Goal: Task Accomplishment & Management: Complete application form

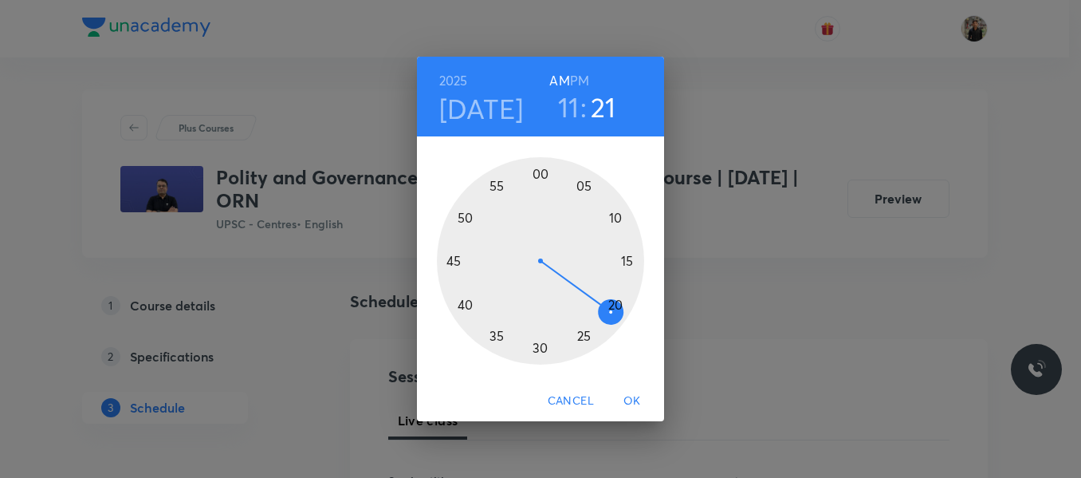
scroll to position [391, 0]
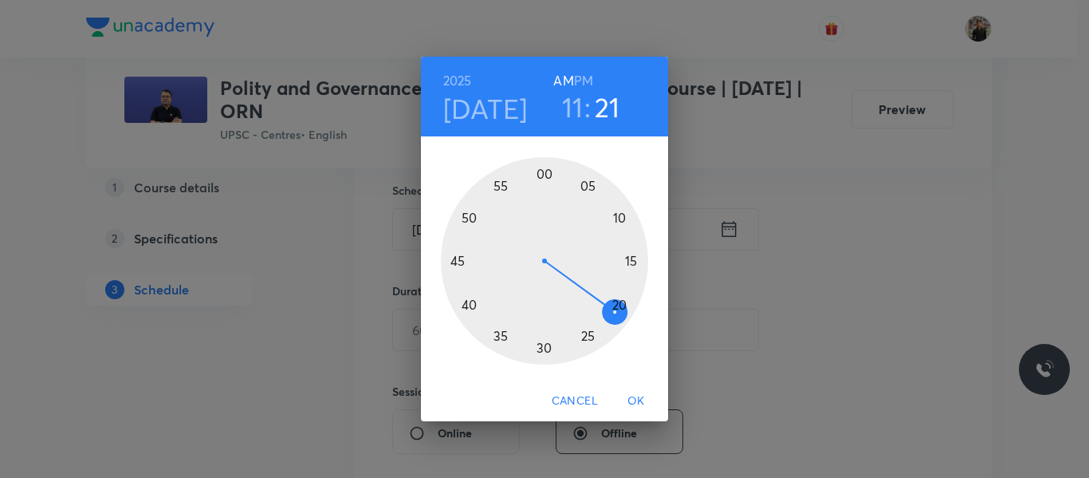
click at [541, 168] on div at bounding box center [544, 260] width 207 height 207
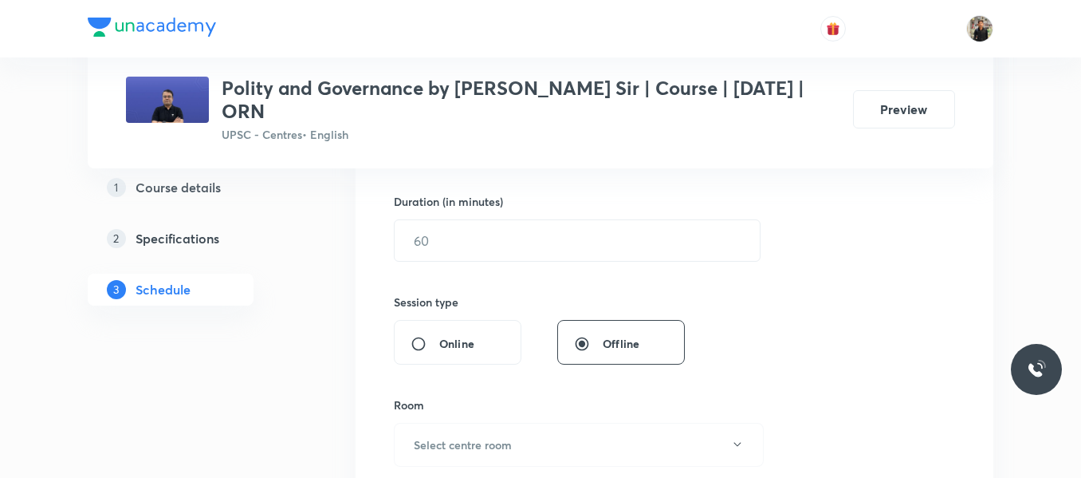
scroll to position [481, 0]
click at [527, 241] on input "text" at bounding box center [577, 239] width 365 height 41
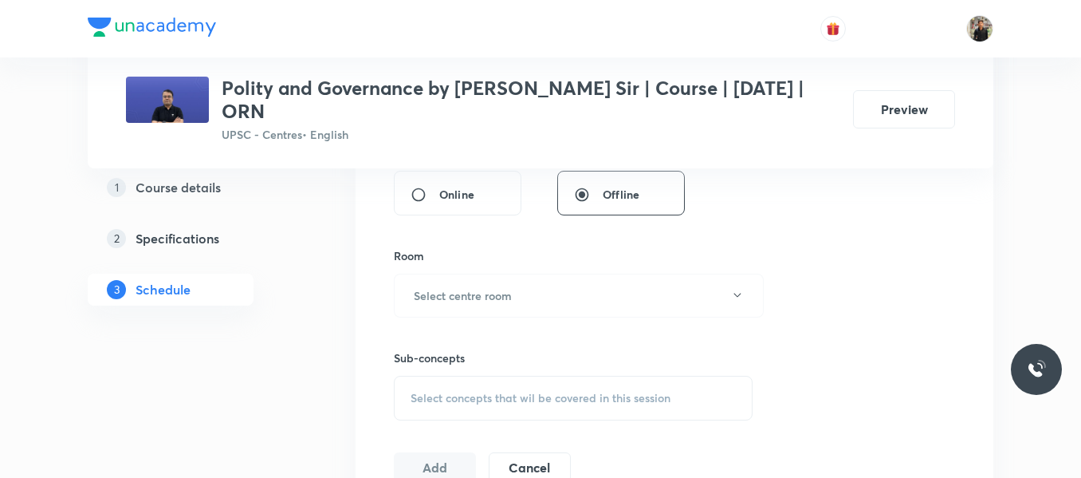
scroll to position [630, 0]
type input "150"
click at [527, 285] on button "Select centre room" at bounding box center [579, 295] width 370 height 44
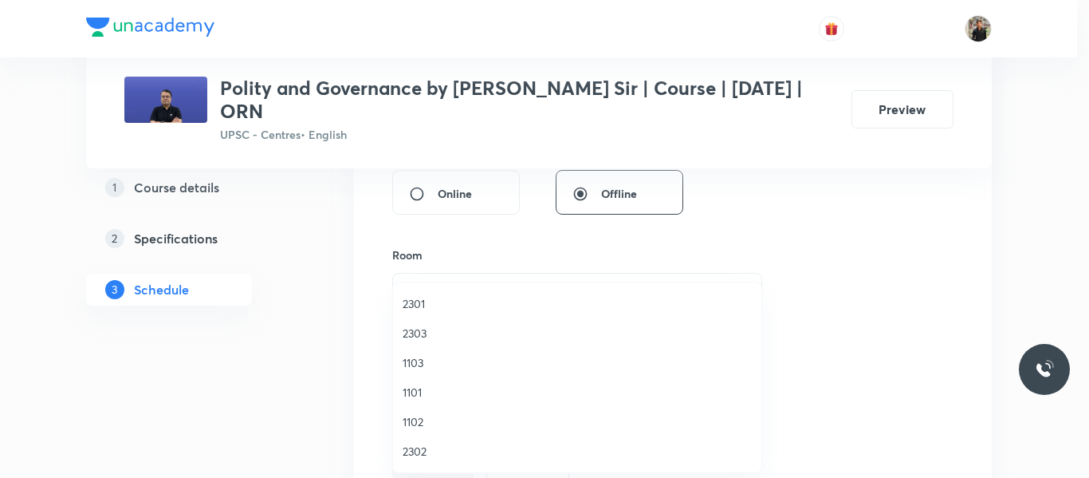
click at [435, 423] on span "1102" at bounding box center [577, 421] width 349 height 17
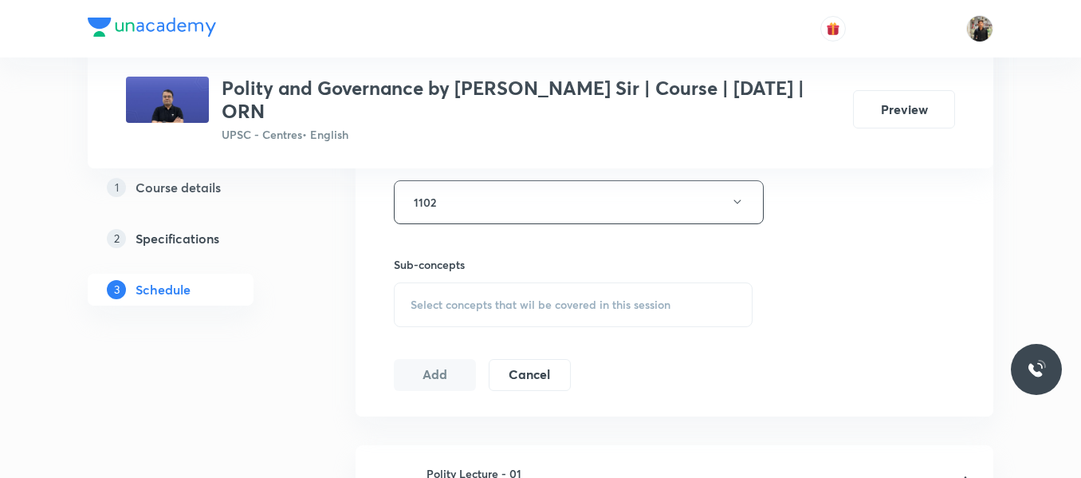
scroll to position [729, 0]
click at [464, 306] on div "Select concepts that wil be covered in this session" at bounding box center [573, 298] width 359 height 45
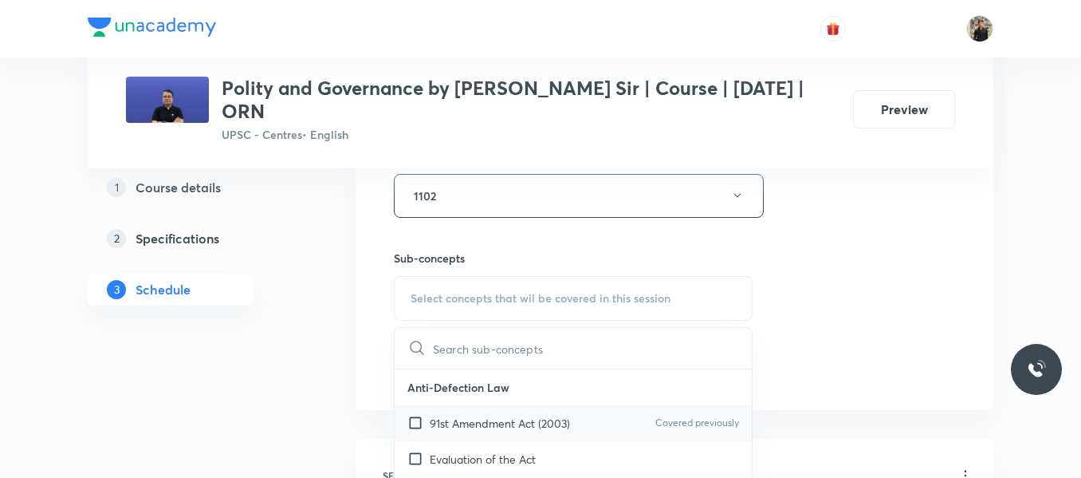
click at [413, 423] on input "checkbox" at bounding box center [418, 423] width 22 height 17
checkbox input "true"
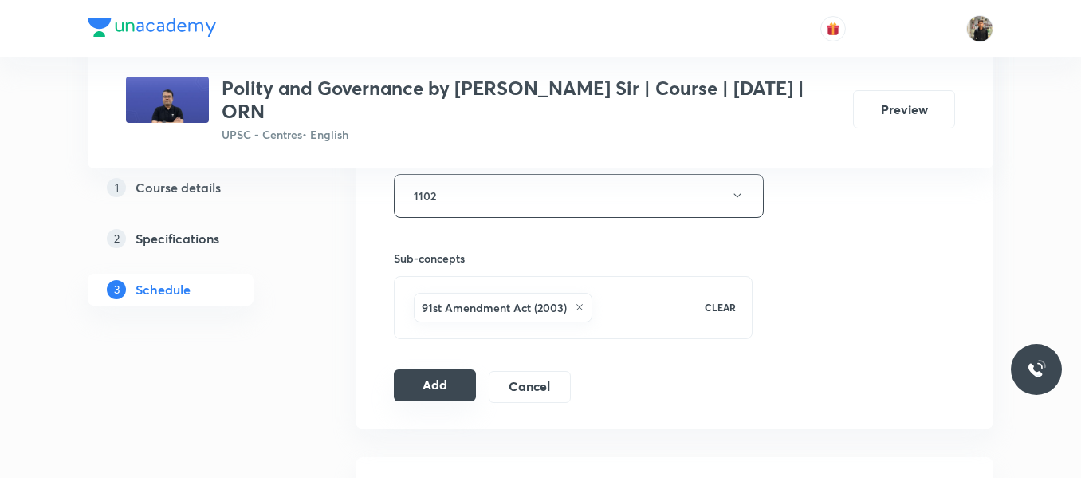
click at [439, 397] on button "Add" at bounding box center [435, 385] width 82 height 32
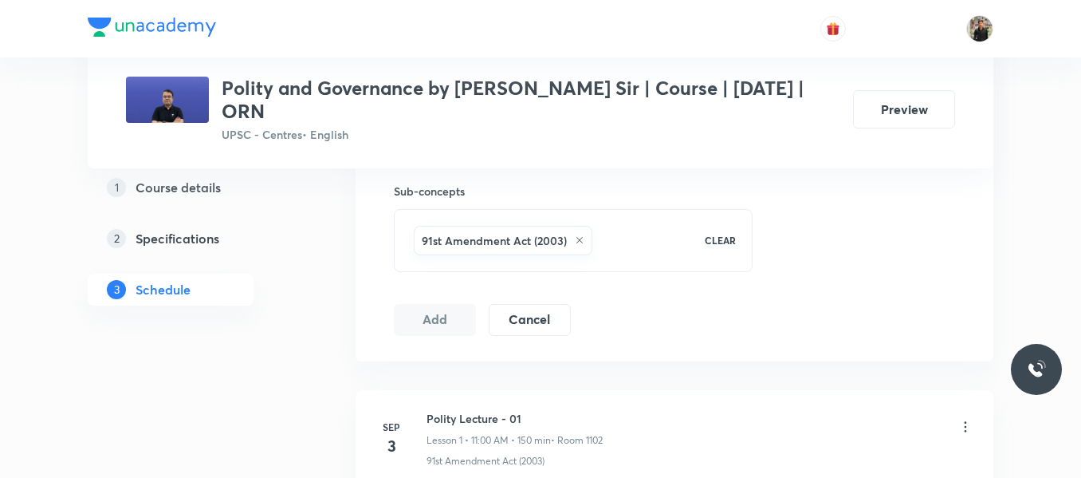
scroll to position [796, 0]
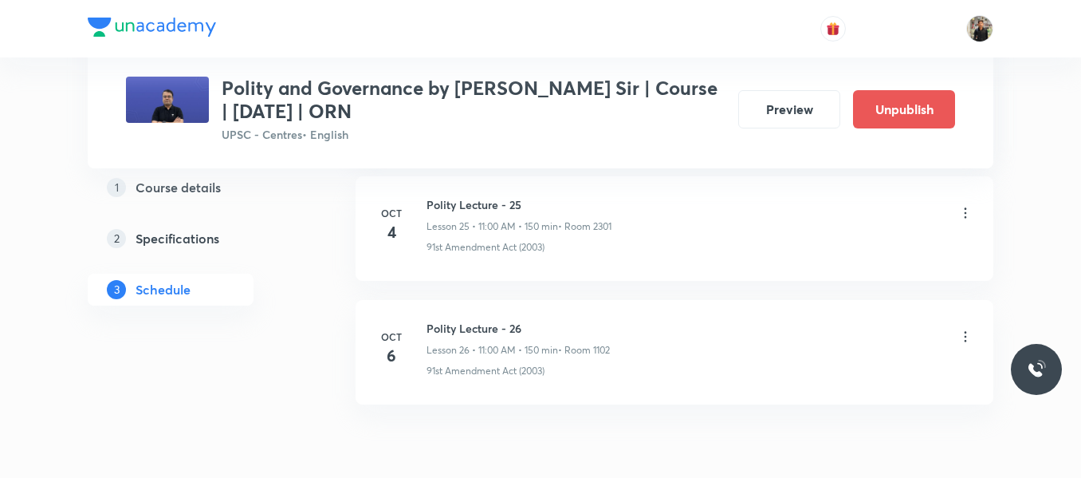
scroll to position [4033, 0]
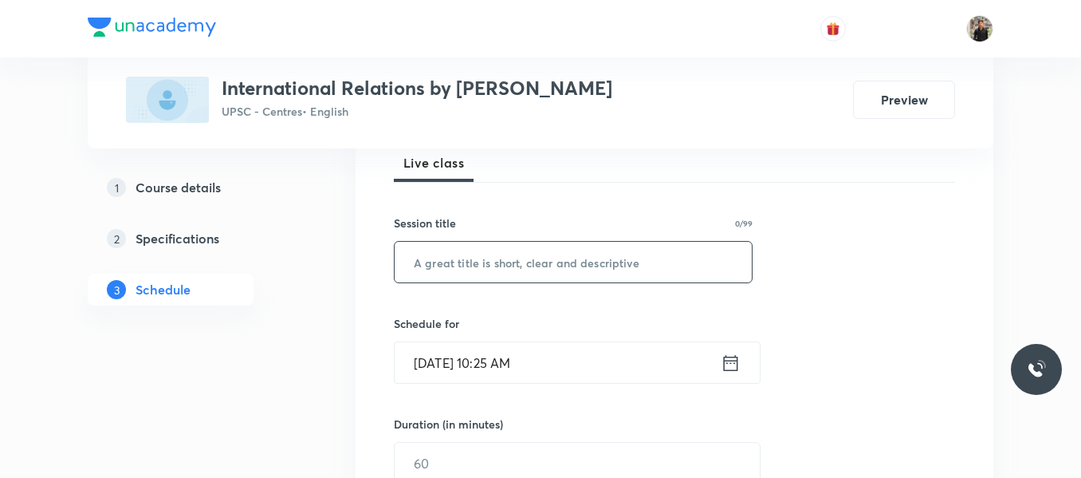
scroll to position [237, 0]
click at [496, 254] on input "text" at bounding box center [573, 262] width 357 height 41
paste input "International Relations - 16"
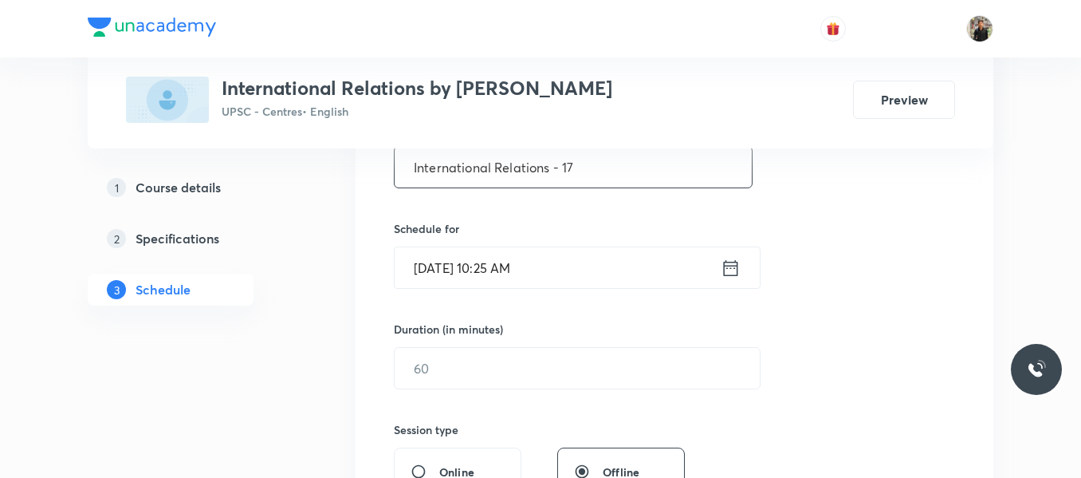
scroll to position [334, 0]
type input "International Relations - 17"
click at [730, 265] on icon at bounding box center [731, 266] width 20 height 22
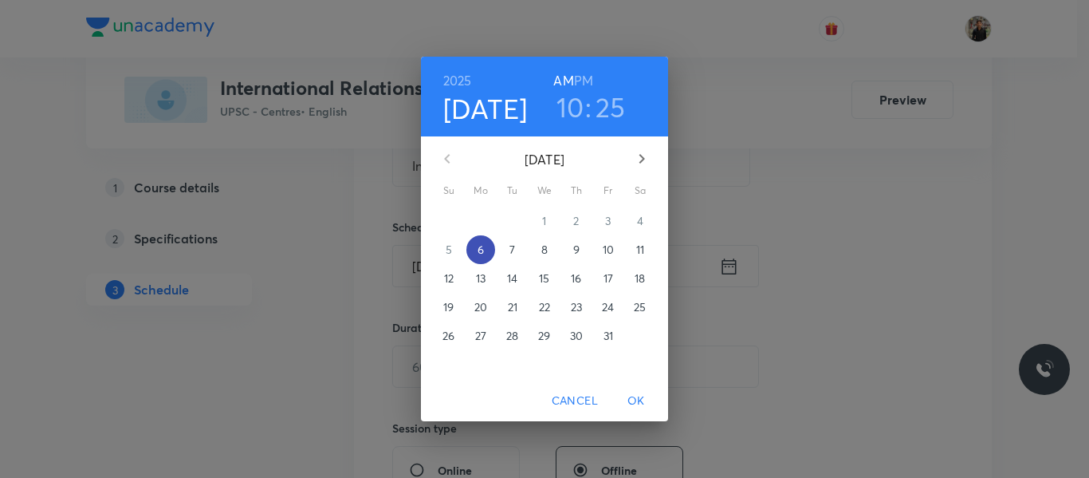
click at [483, 251] on p "6" at bounding box center [481, 250] width 6 height 16
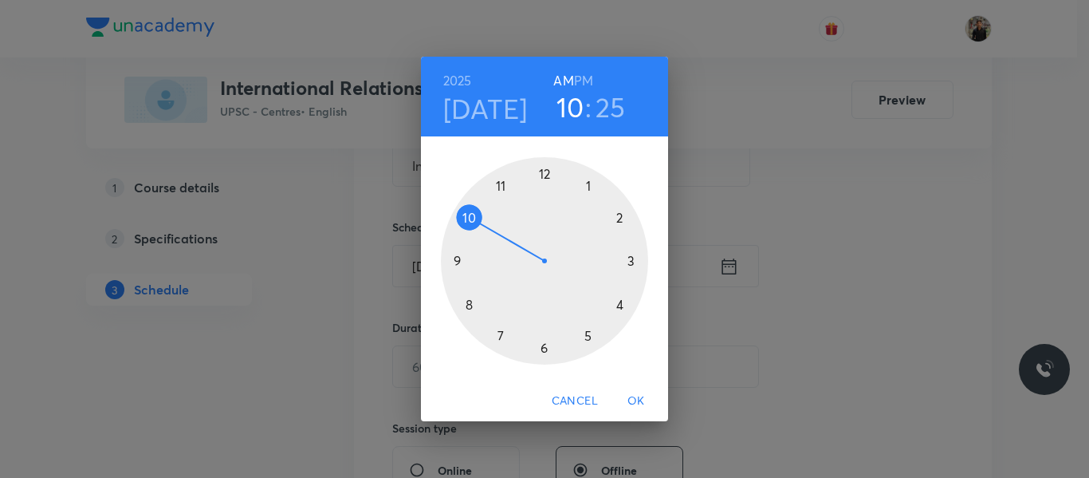
click at [588, 336] on div at bounding box center [544, 260] width 207 height 207
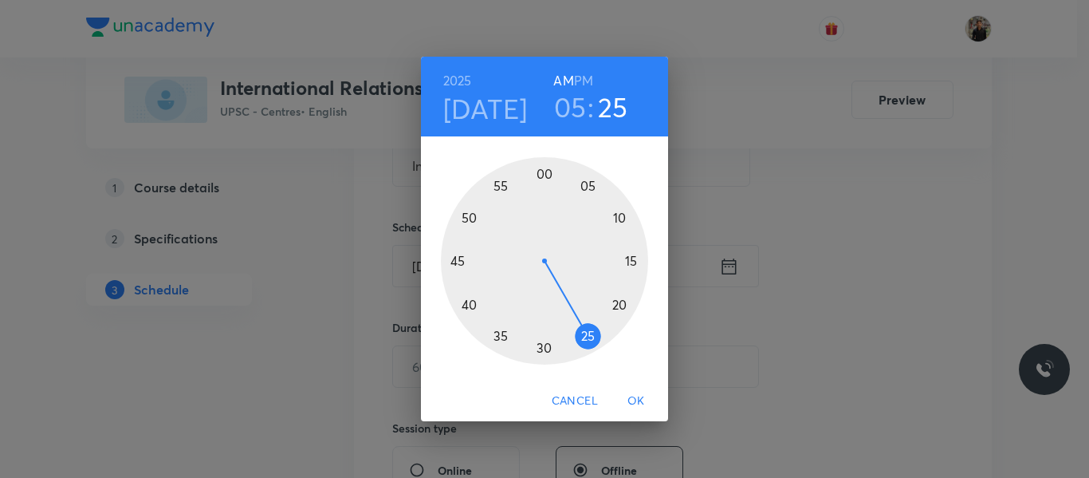
click at [588, 76] on h6 "PM" at bounding box center [583, 80] width 19 height 22
click at [545, 169] on div at bounding box center [544, 260] width 207 height 207
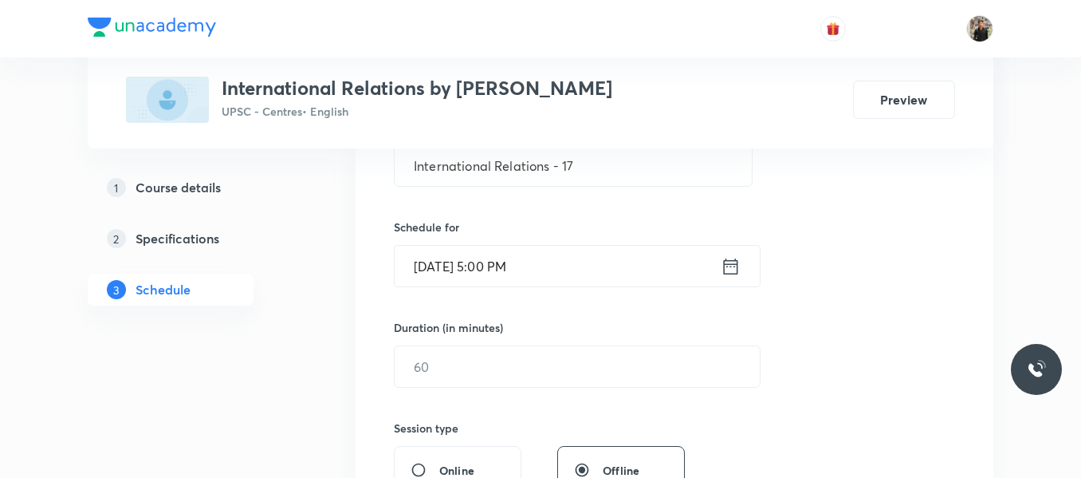
scroll to position [362, 0]
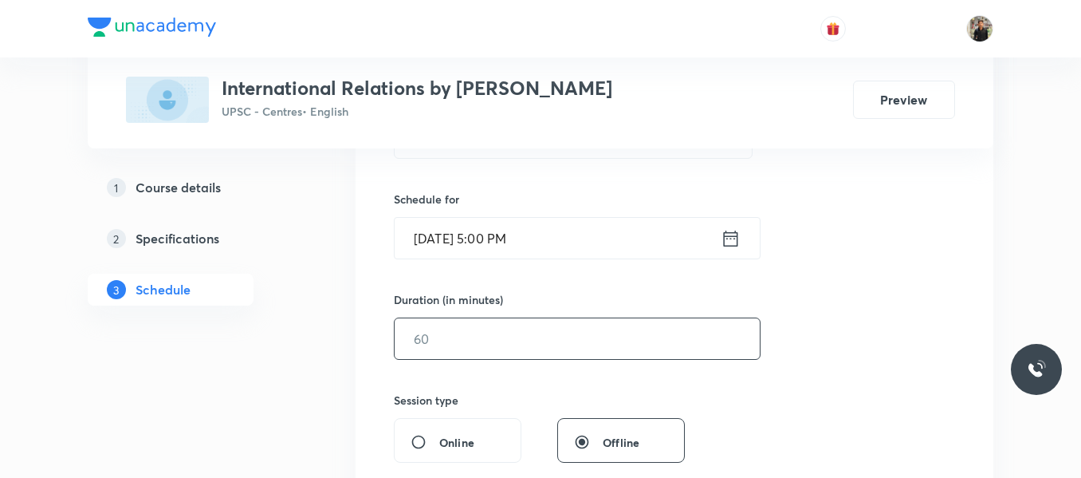
click at [507, 341] on input "text" at bounding box center [577, 338] width 365 height 41
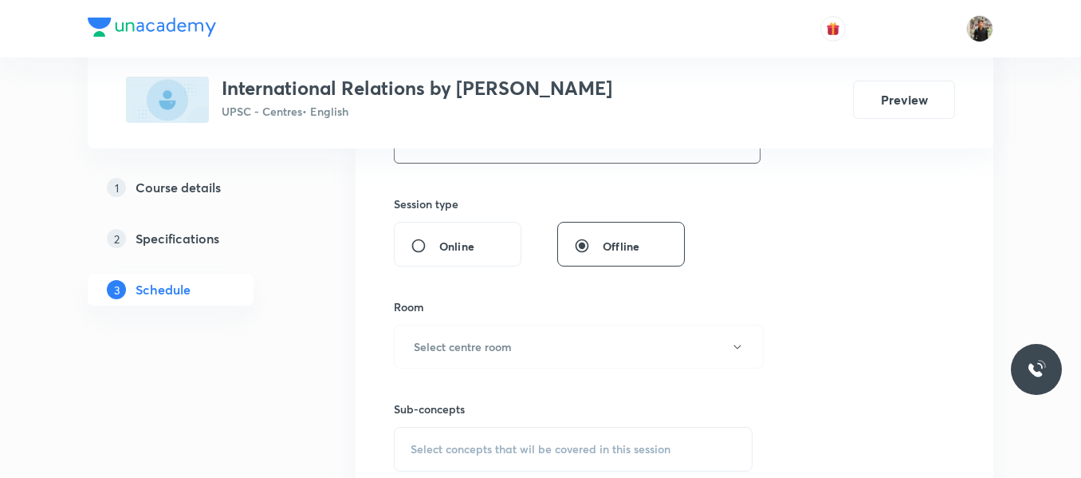
scroll to position [587, 0]
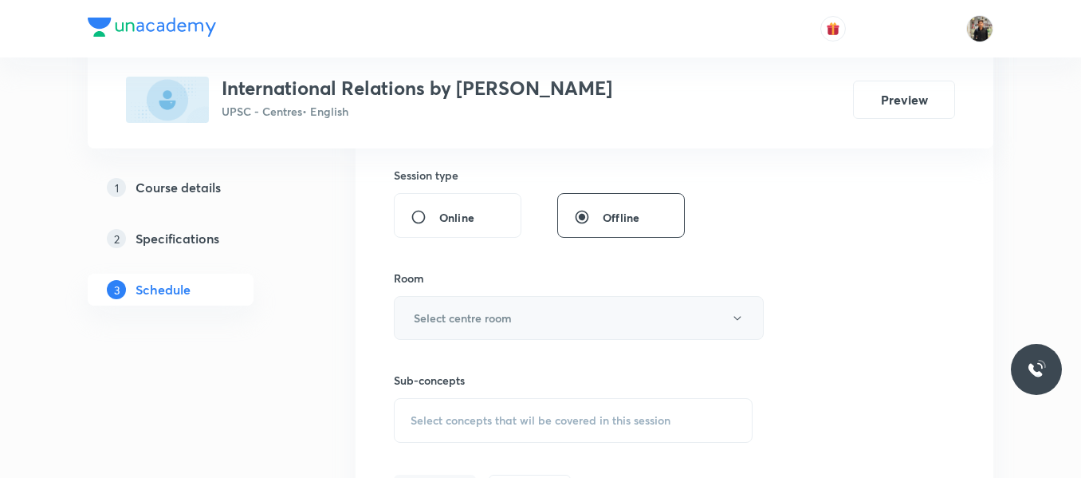
type input "150"
click at [509, 320] on h6 "Select centre room" at bounding box center [463, 317] width 98 height 17
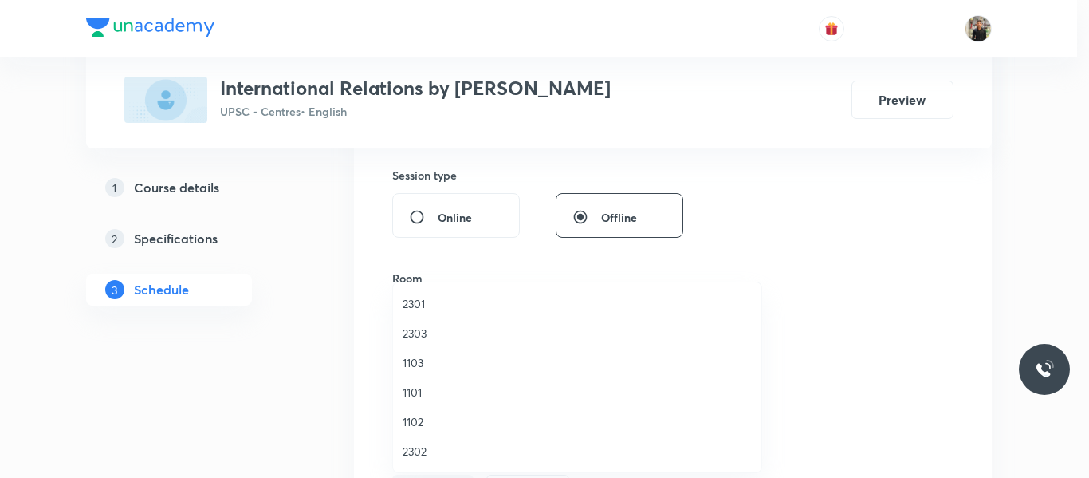
click at [417, 393] on span "1101" at bounding box center [577, 391] width 349 height 17
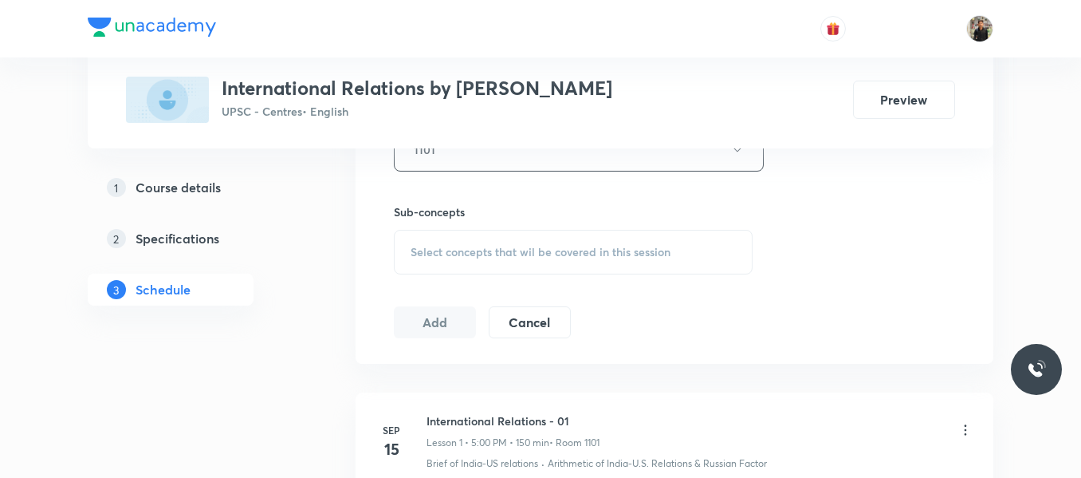
scroll to position [757, 0]
click at [466, 258] on div "Select concepts that wil be covered in this session" at bounding box center [573, 250] width 359 height 45
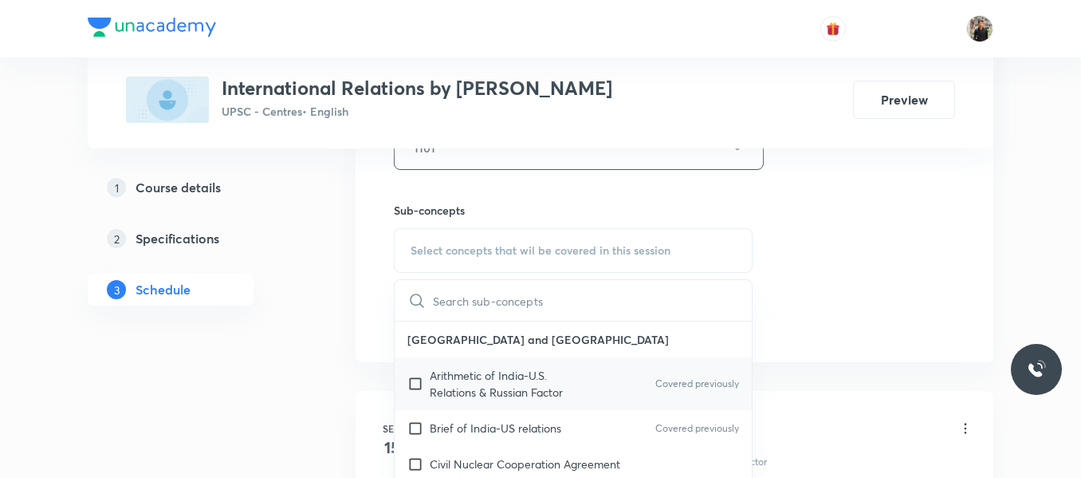
click at [418, 384] on input "checkbox" at bounding box center [418, 383] width 22 height 33
checkbox input "true"
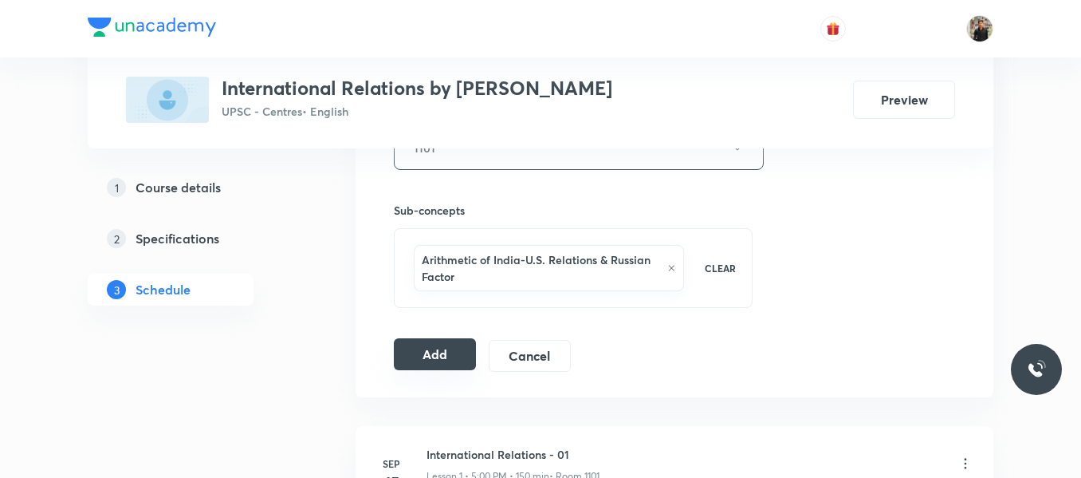
click at [457, 360] on button "Add" at bounding box center [435, 354] width 82 height 32
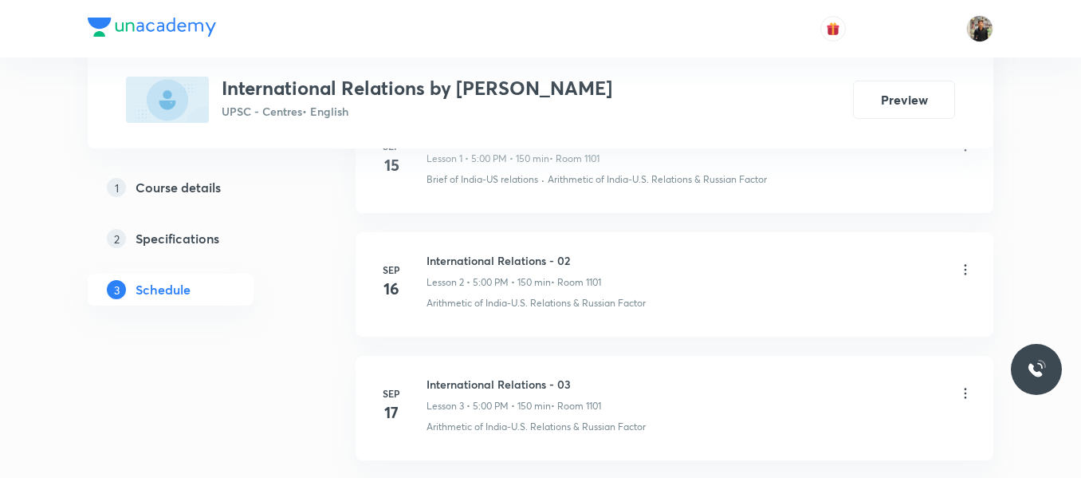
scroll to position [1206, 0]
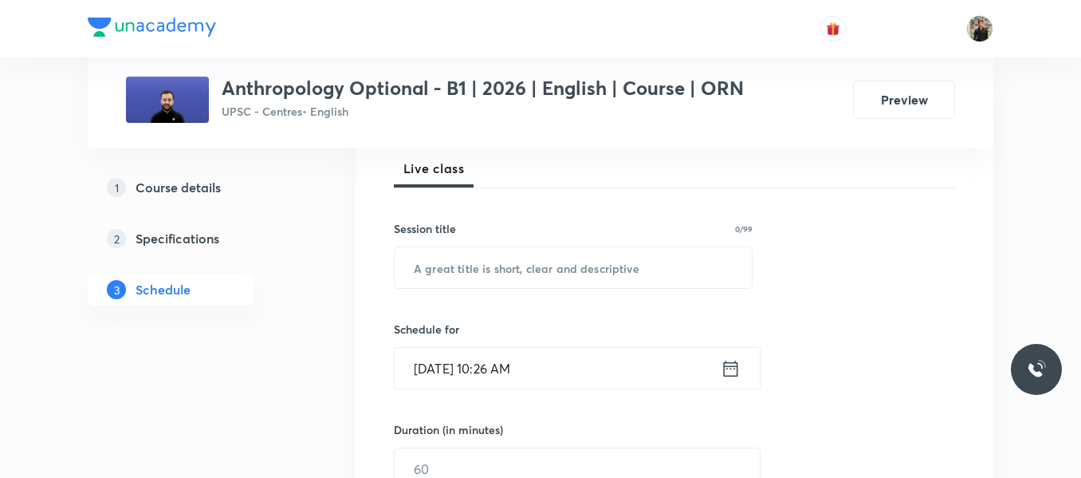
scroll to position [234, 0]
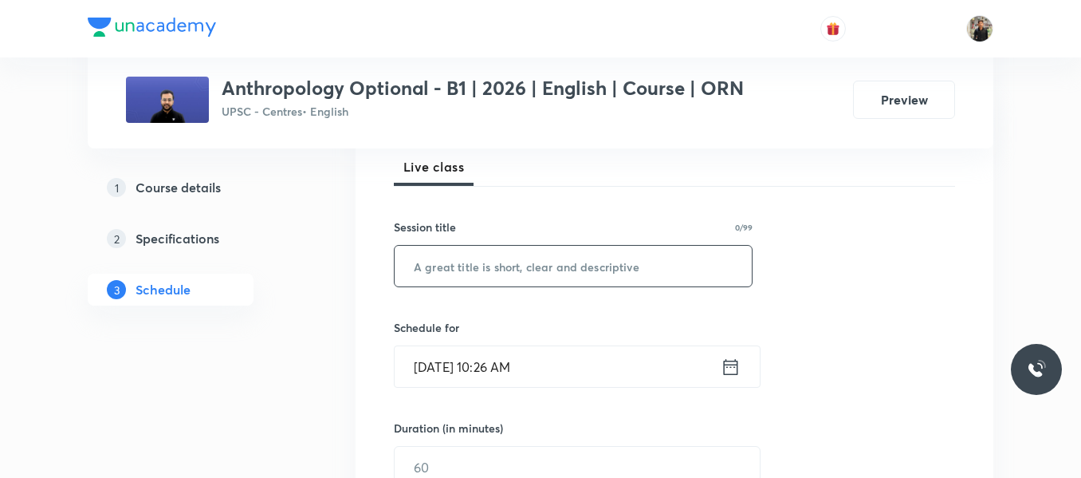
click at [470, 265] on input "text" at bounding box center [573, 266] width 357 height 41
paste input "International Relations - 16"
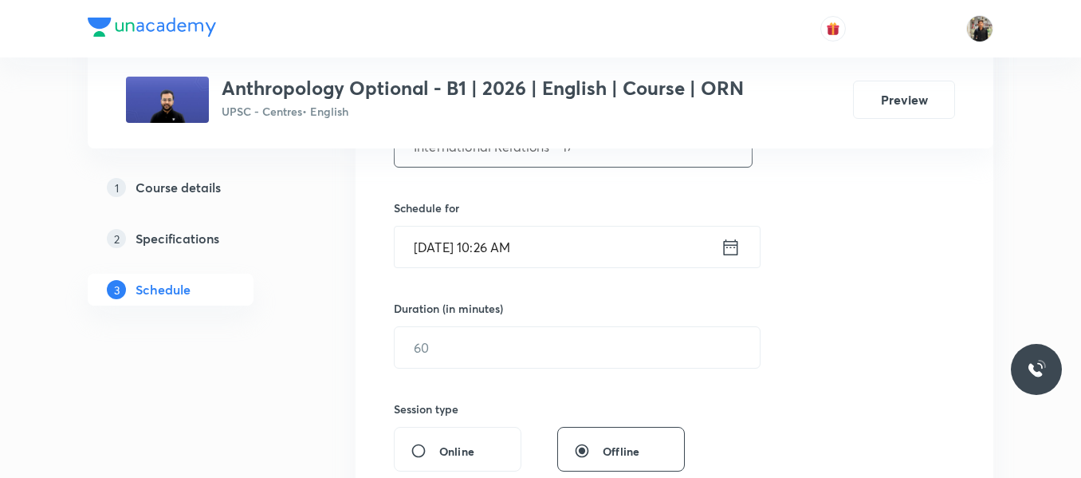
scroll to position [356, 0]
type input "International Relations - 17"
click at [733, 250] on icon at bounding box center [731, 245] width 20 height 22
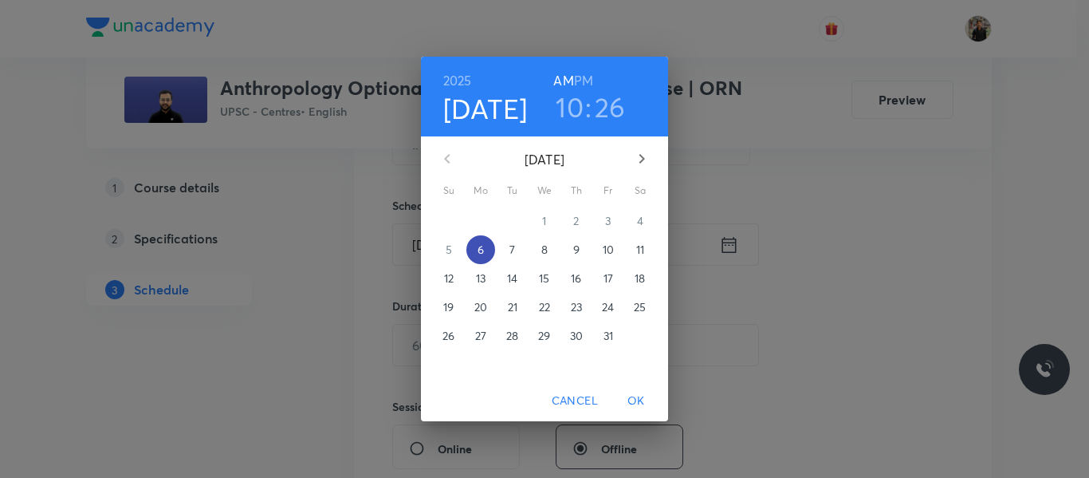
click at [478, 242] on p "6" at bounding box center [481, 250] width 6 height 16
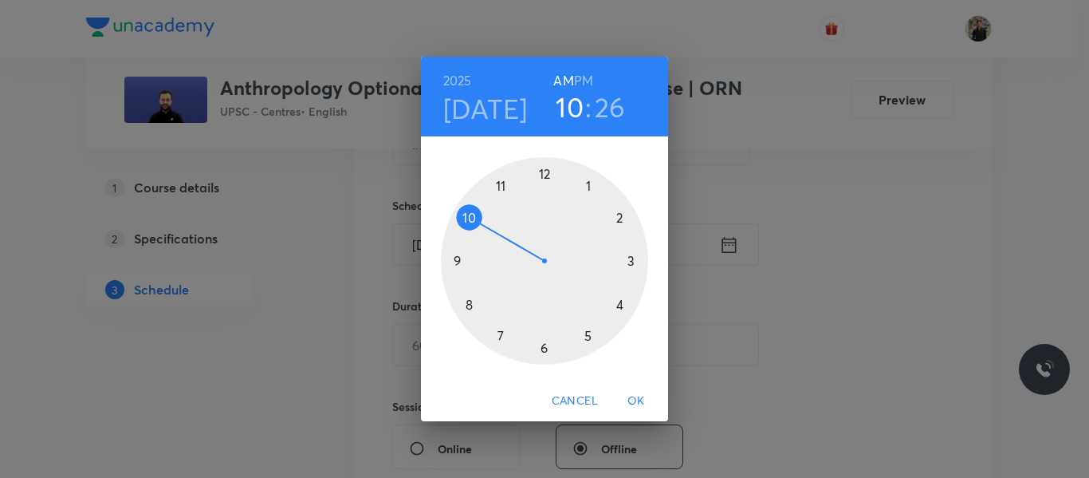
click at [617, 212] on div at bounding box center [544, 260] width 207 height 207
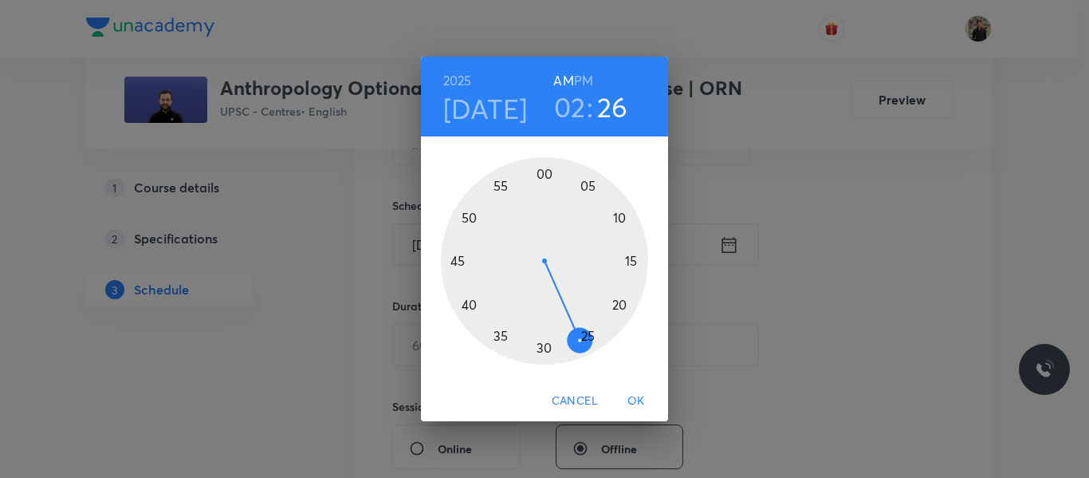
click at [585, 83] on h6 "PM" at bounding box center [583, 80] width 19 height 22
click at [543, 344] on div at bounding box center [544, 260] width 207 height 207
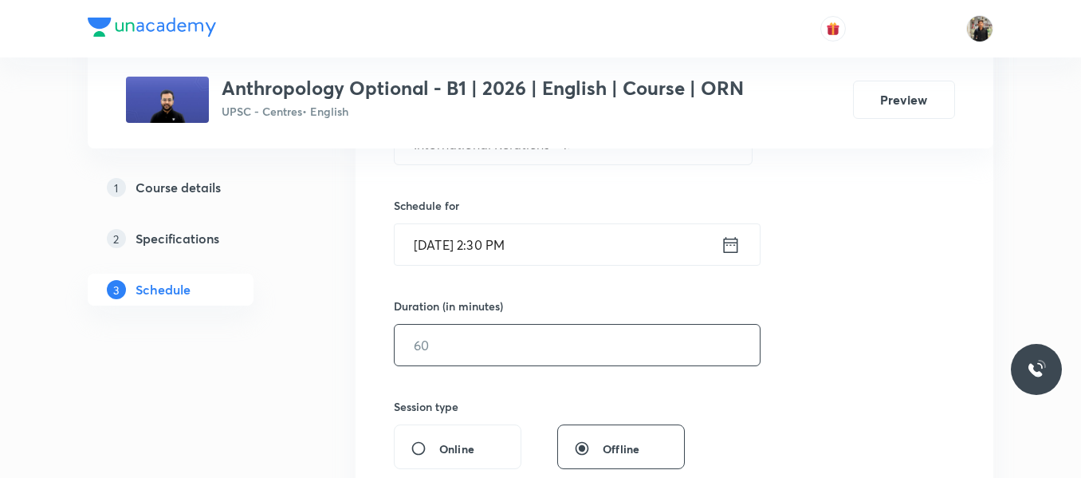
click at [543, 344] on input "text" at bounding box center [577, 344] width 365 height 41
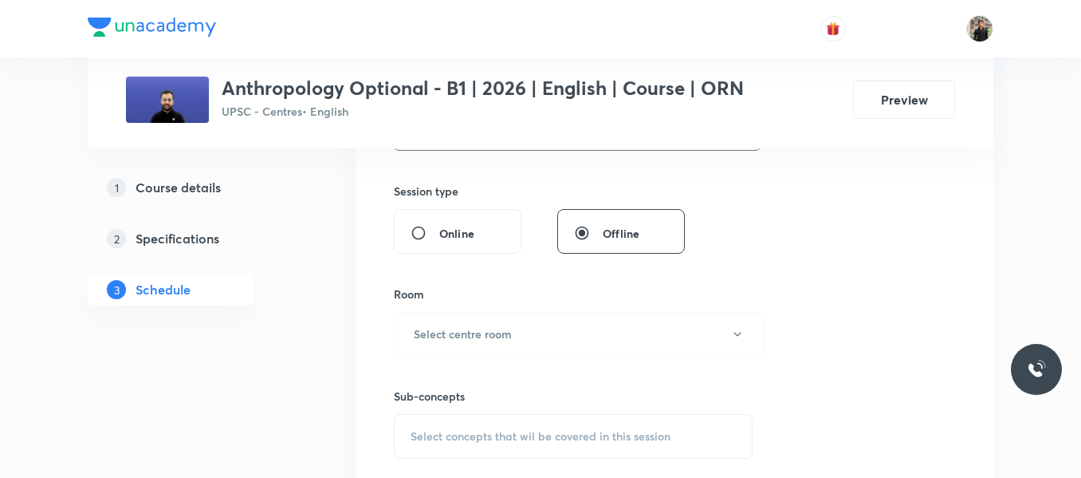
scroll to position [601, 0]
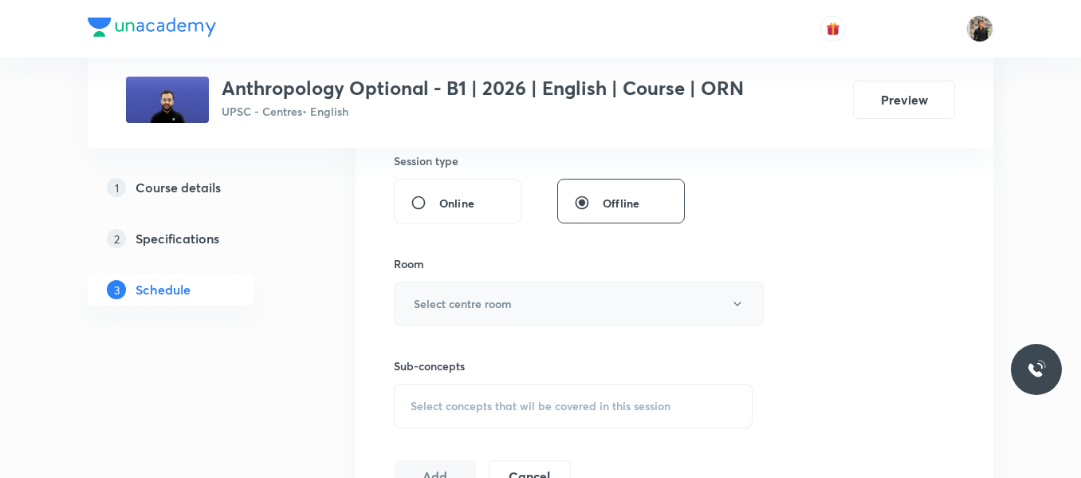
type input "150"
click at [541, 317] on button "Select centre room" at bounding box center [579, 303] width 370 height 44
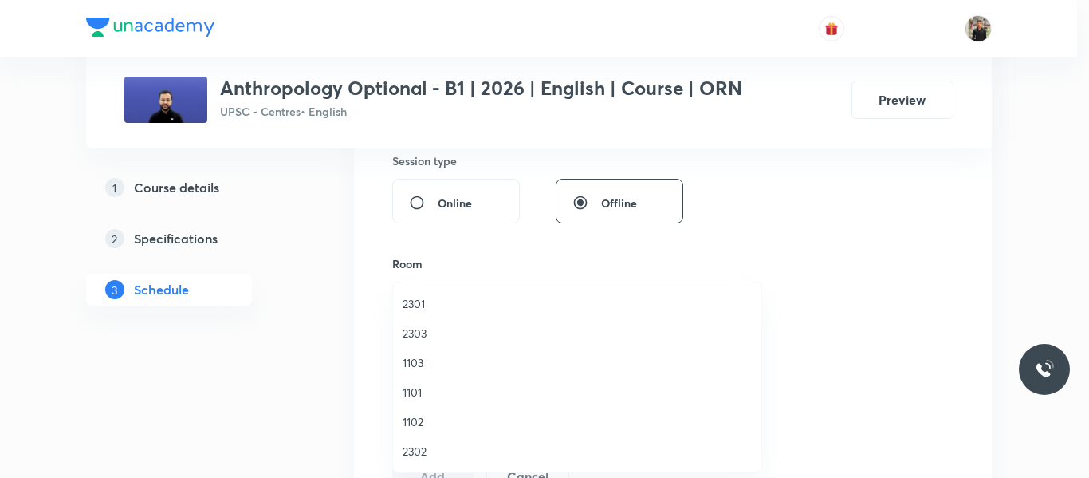
click at [423, 417] on span "1102" at bounding box center [577, 421] width 349 height 17
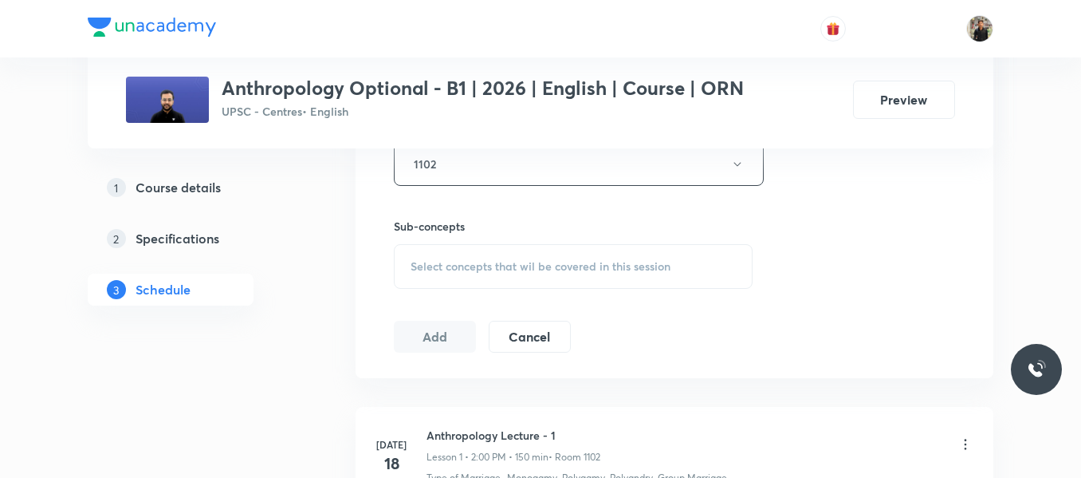
scroll to position [749, 0]
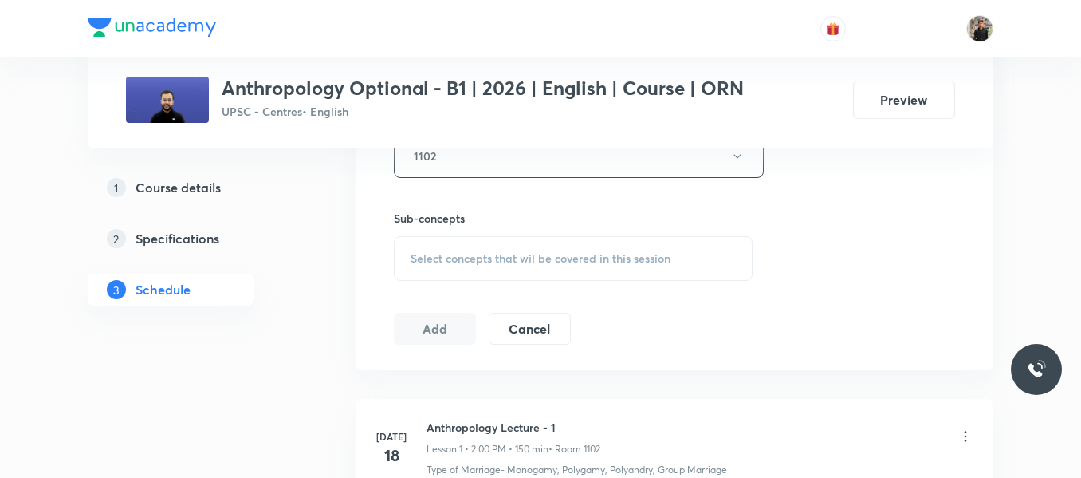
click at [441, 263] on span "Select concepts that wil be covered in this session" at bounding box center [541, 258] width 260 height 13
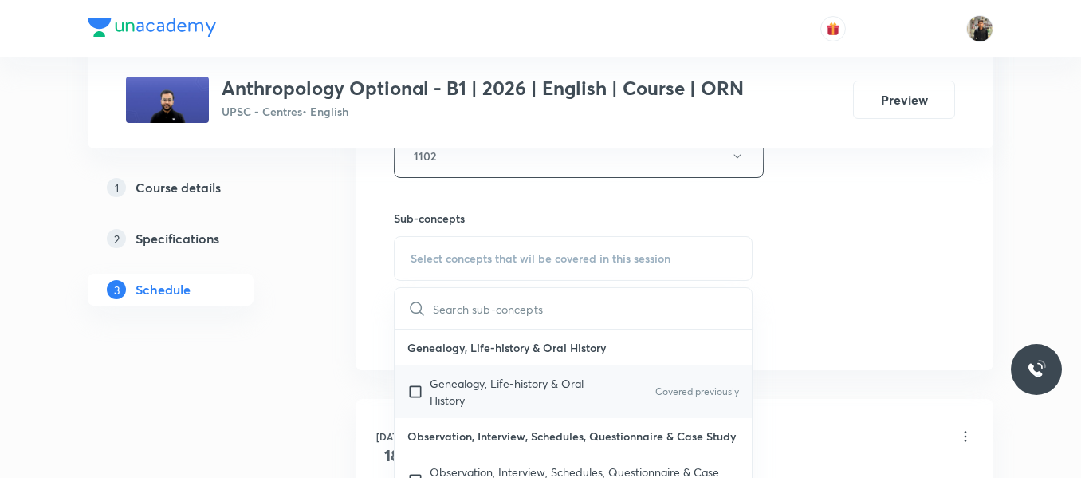
click at [414, 391] on input "checkbox" at bounding box center [418, 391] width 22 height 33
checkbox input "true"
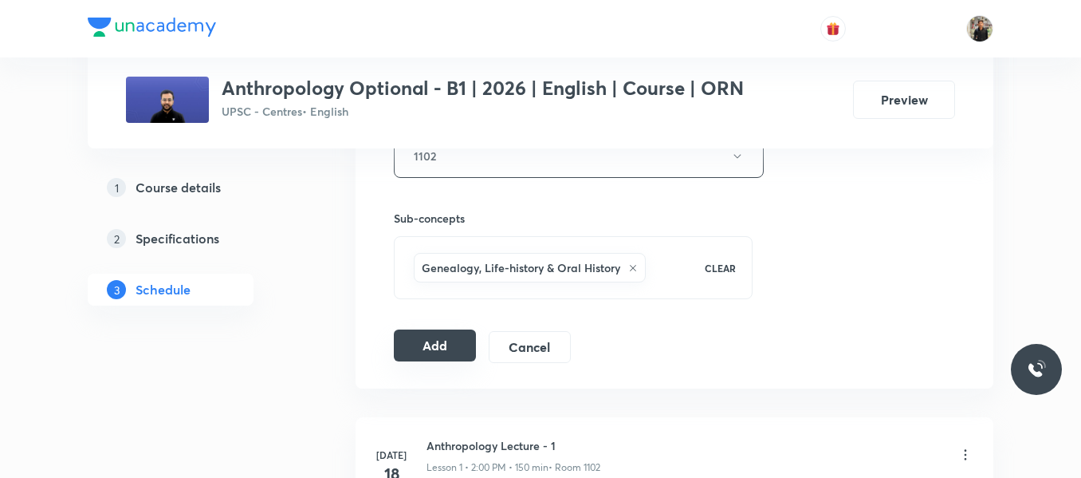
click at [449, 347] on button "Add" at bounding box center [435, 345] width 82 height 32
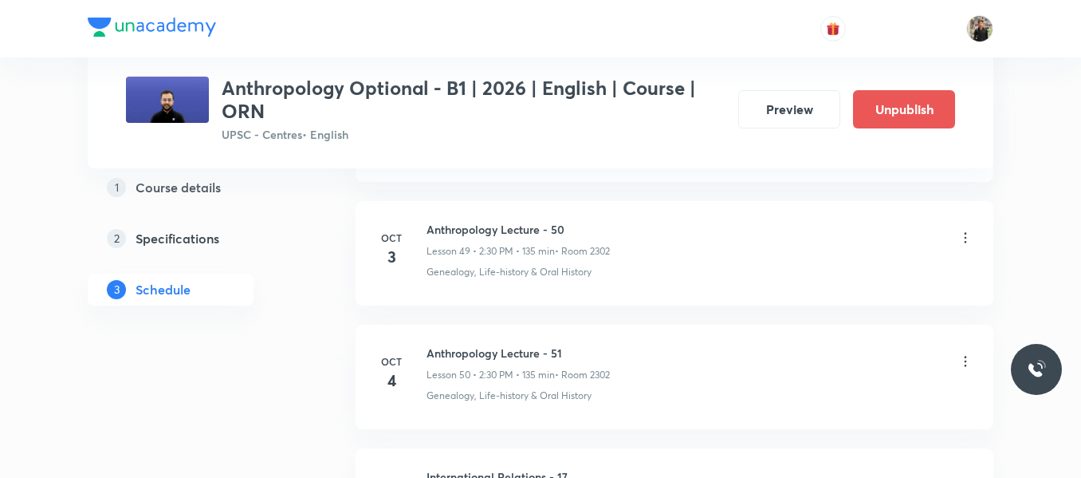
scroll to position [6390, 0]
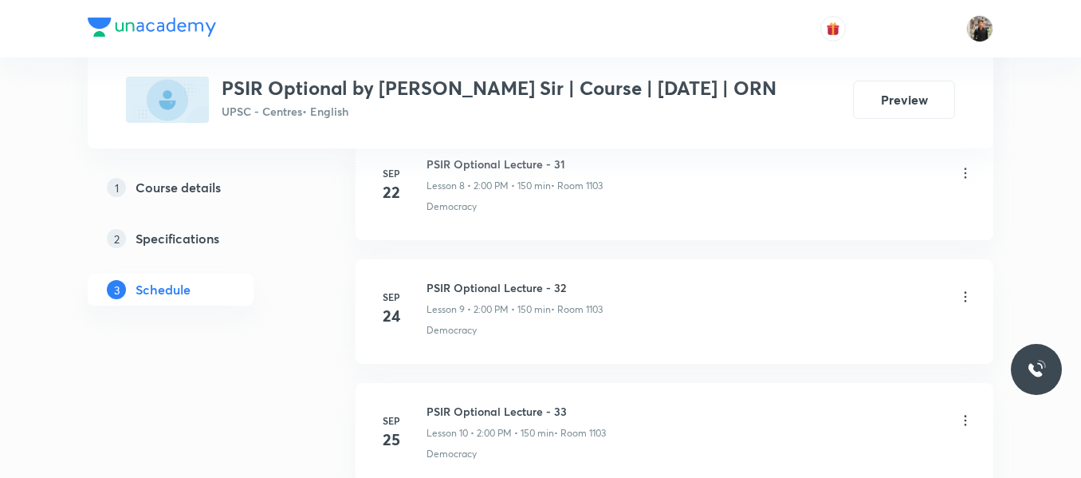
scroll to position [2778, 0]
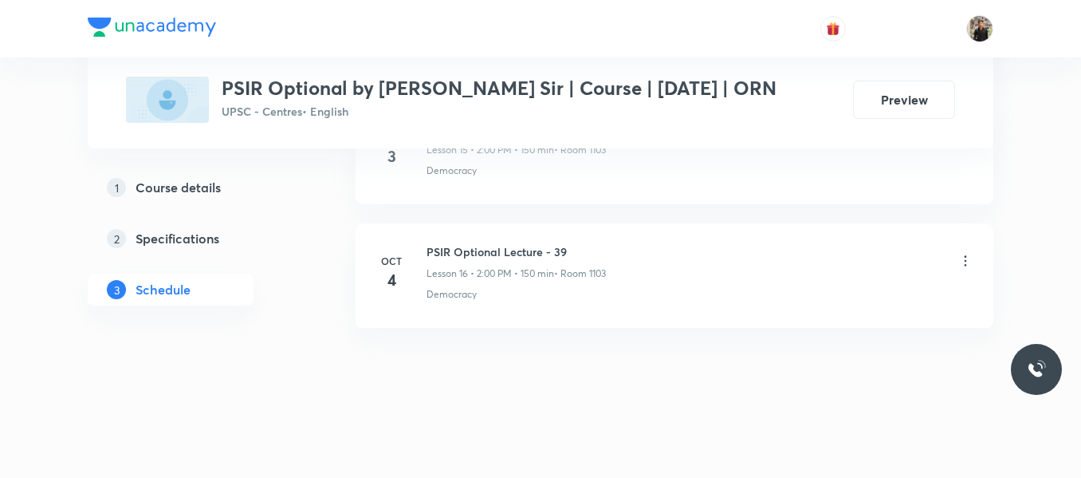
click at [476, 261] on div "PSIR Optional Lecture - 39 Lesson 16 • 2:00 PM • 150 min • Room 1103" at bounding box center [516, 261] width 179 height 37
click at [486, 244] on h6 "PSIR Optional Lecture - 39" at bounding box center [516, 251] width 179 height 17
copy h6 "PSIR Optional Lecture - 39"
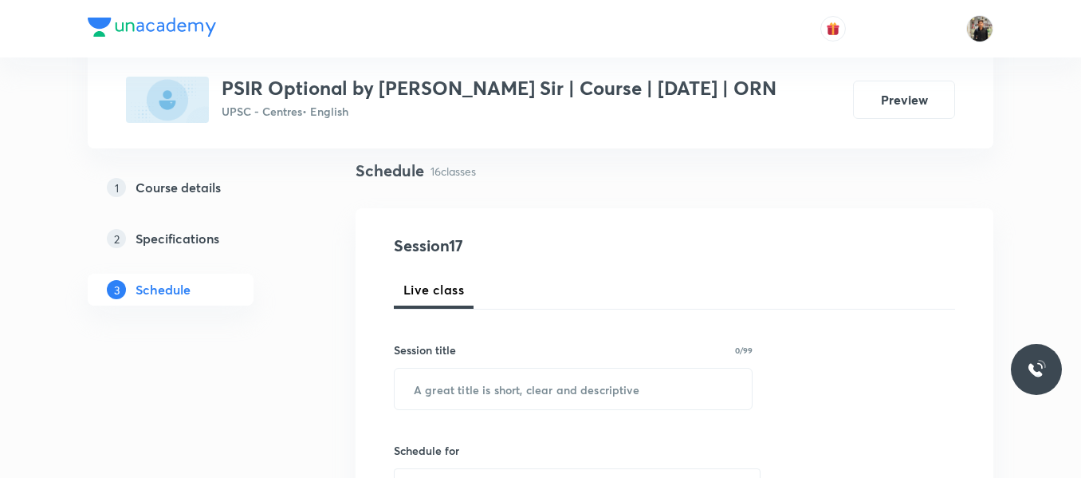
scroll to position [112, 0]
click at [466, 383] on input "text" at bounding box center [573, 387] width 357 height 41
paste input "PSIR Optional Lecture - 39"
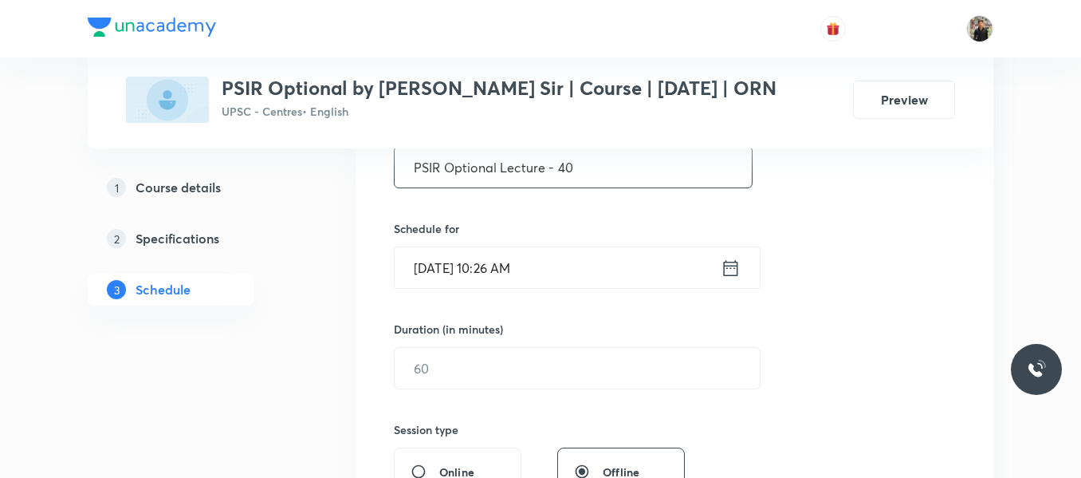
scroll to position [333, 0]
type input "PSIR Optional Lecture - 40"
click at [733, 261] on icon at bounding box center [731, 266] width 14 height 16
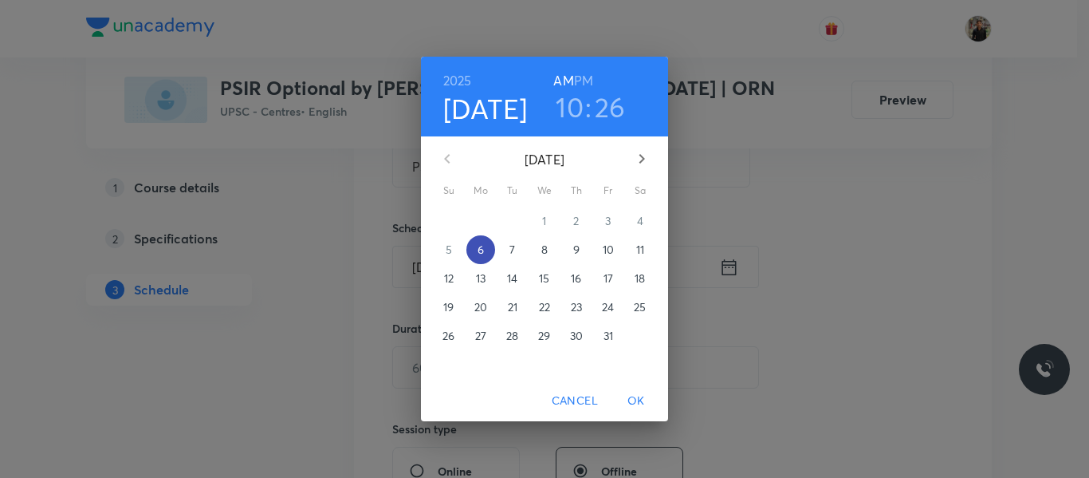
click at [483, 250] on p "6" at bounding box center [481, 250] width 6 height 16
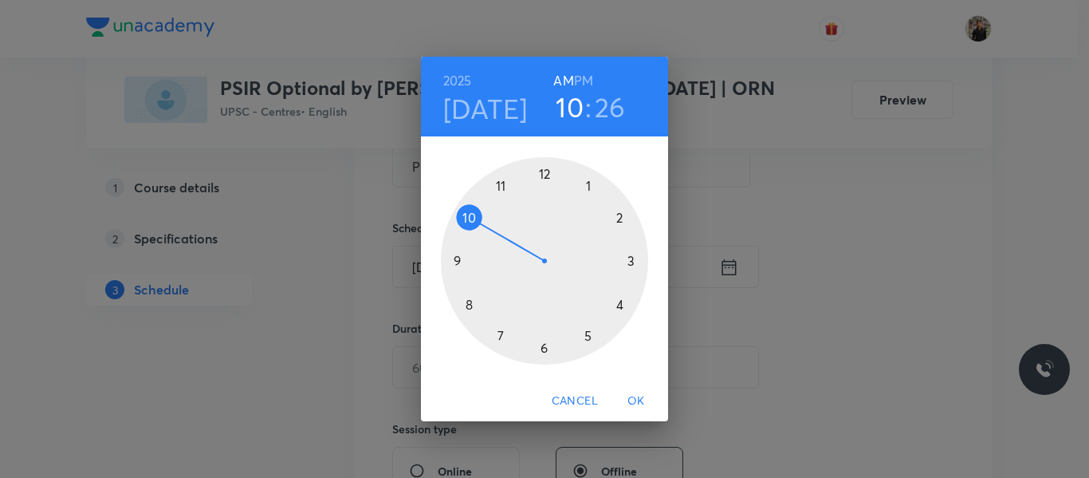
click at [618, 216] on div at bounding box center [544, 260] width 207 height 207
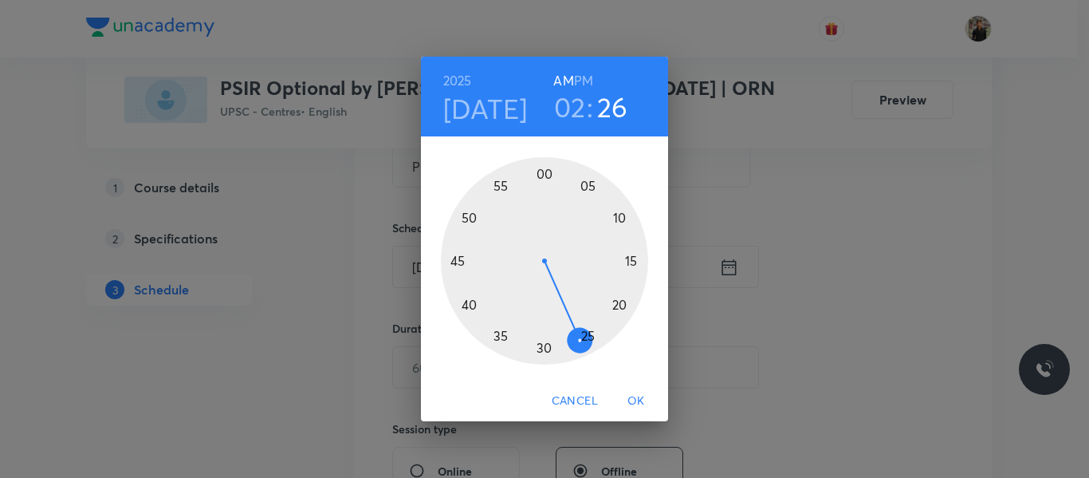
click at [588, 81] on h6 "PM" at bounding box center [583, 80] width 19 height 22
click at [545, 174] on div at bounding box center [544, 260] width 207 height 207
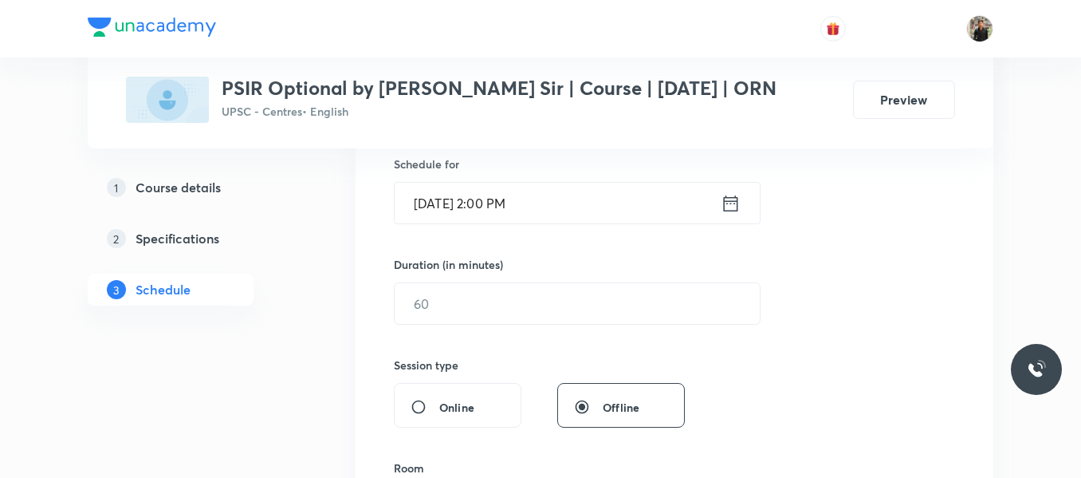
scroll to position [398, 0]
click at [490, 300] on input "text" at bounding box center [577, 302] width 365 height 41
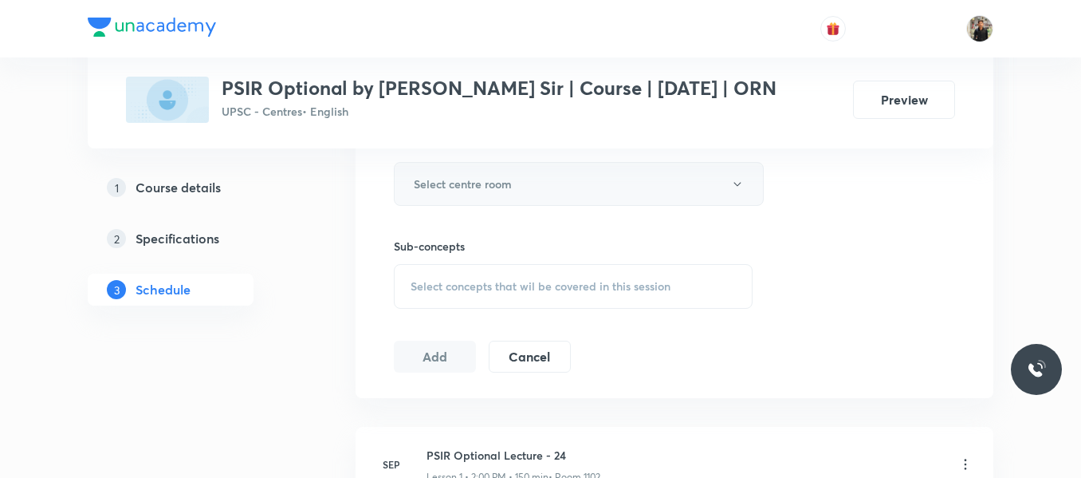
scroll to position [722, 0]
type input "150"
click at [489, 172] on button "Select centre room" at bounding box center [579, 183] width 370 height 44
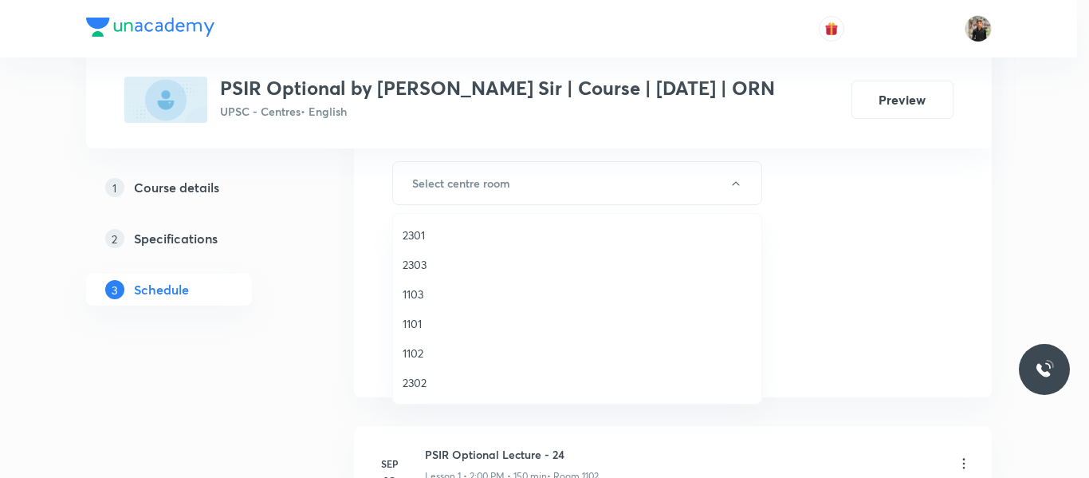
click at [433, 295] on span "1103" at bounding box center [577, 293] width 349 height 17
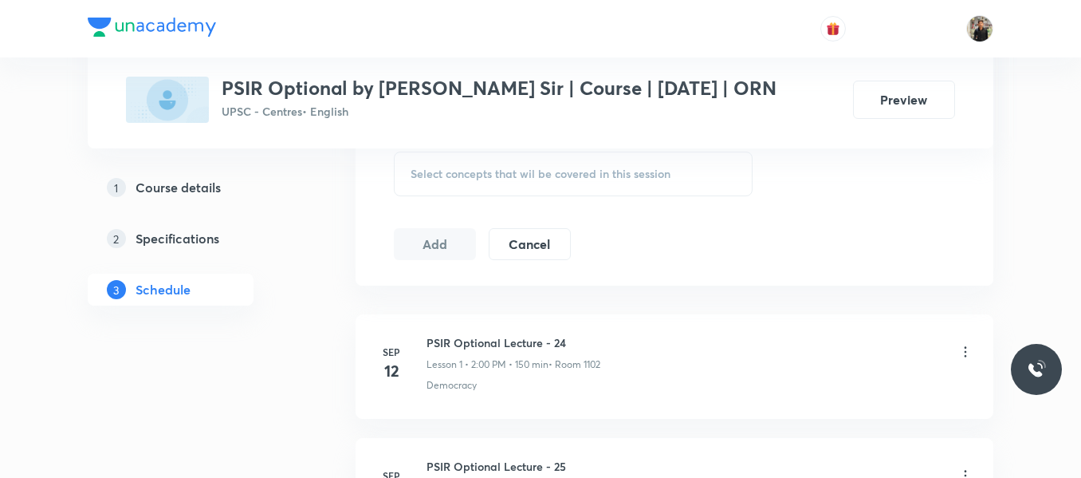
scroll to position [834, 0]
click at [449, 172] on span "Select concepts that wil be covered in this session" at bounding box center [541, 173] width 260 height 13
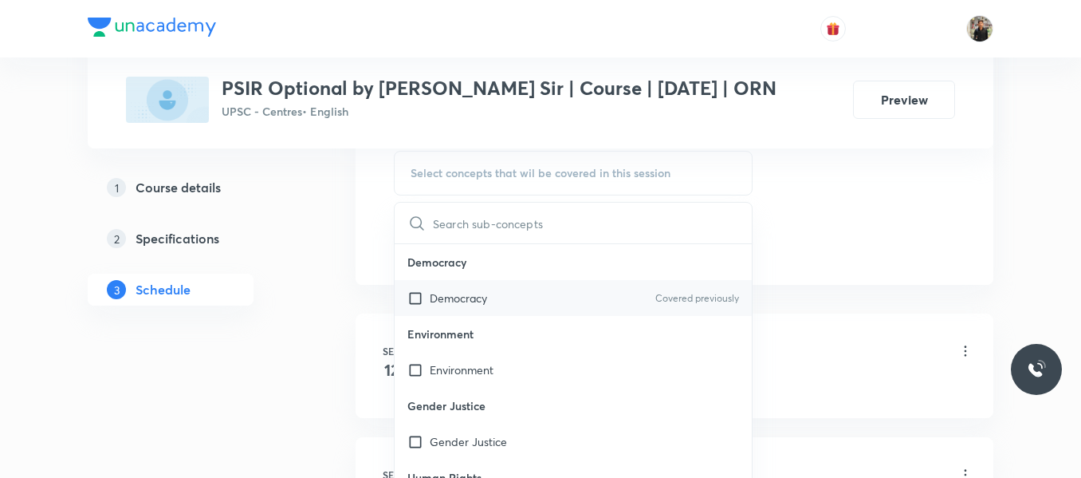
click at [415, 297] on input "checkbox" at bounding box center [418, 297] width 22 height 17
checkbox input "true"
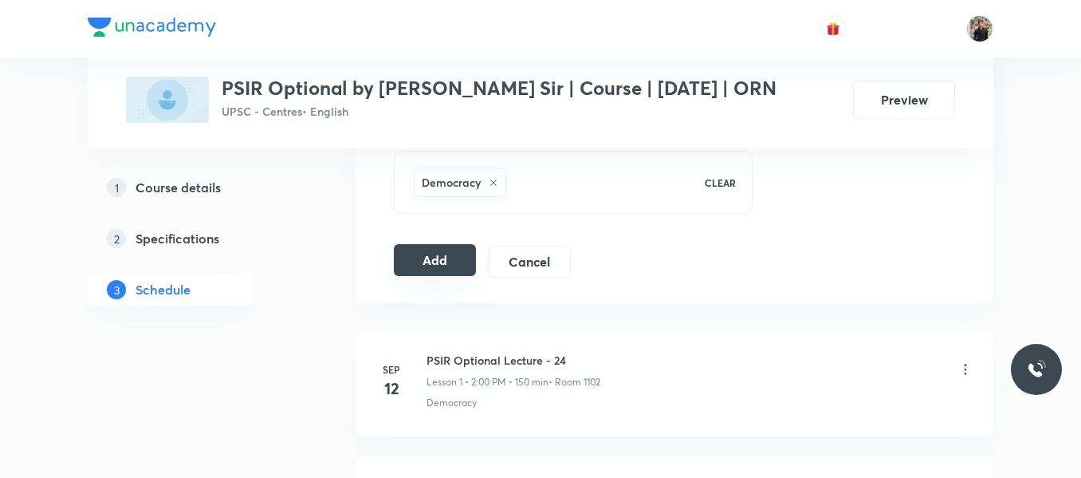
click at [417, 269] on button "Add" at bounding box center [435, 260] width 82 height 32
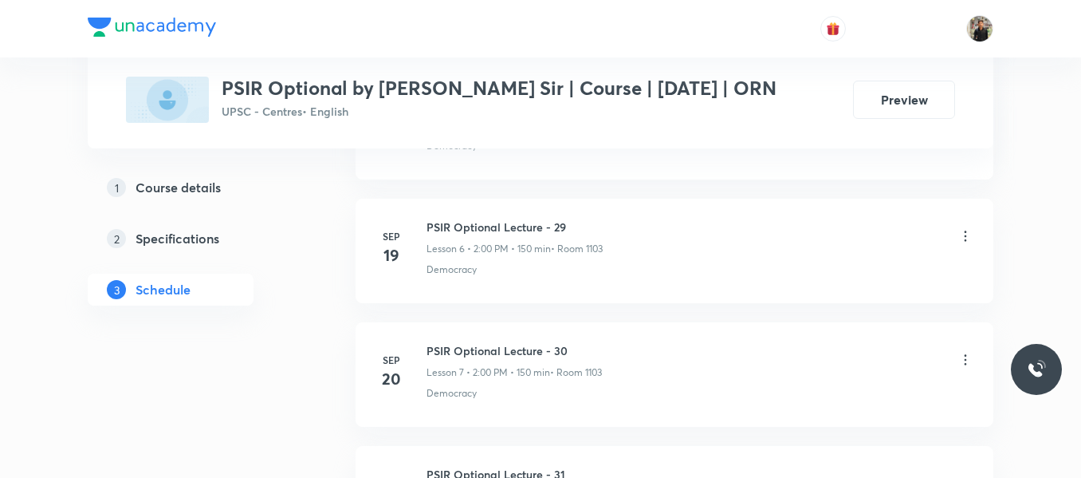
scroll to position [854, 0]
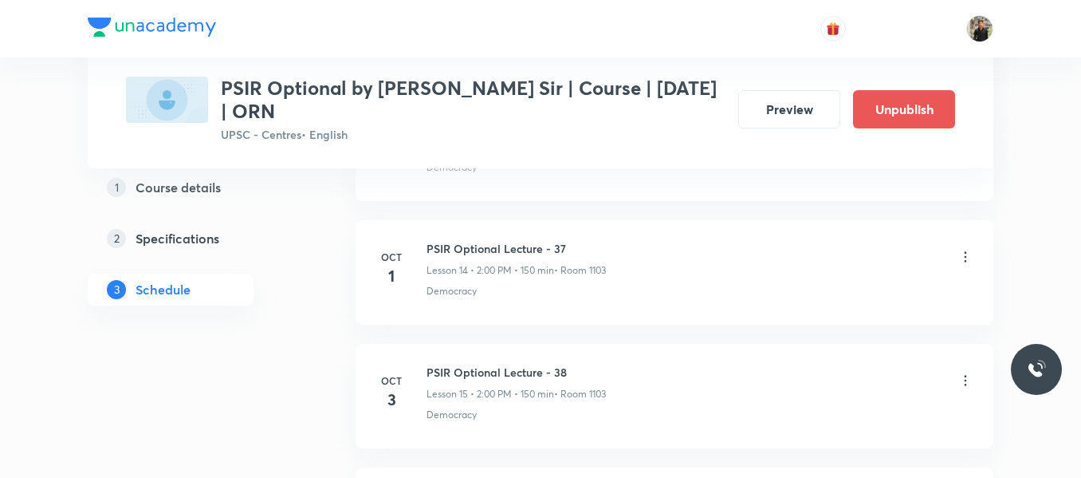
scroll to position [2921, 0]
